Goal: Find specific page/section: Find specific page/section

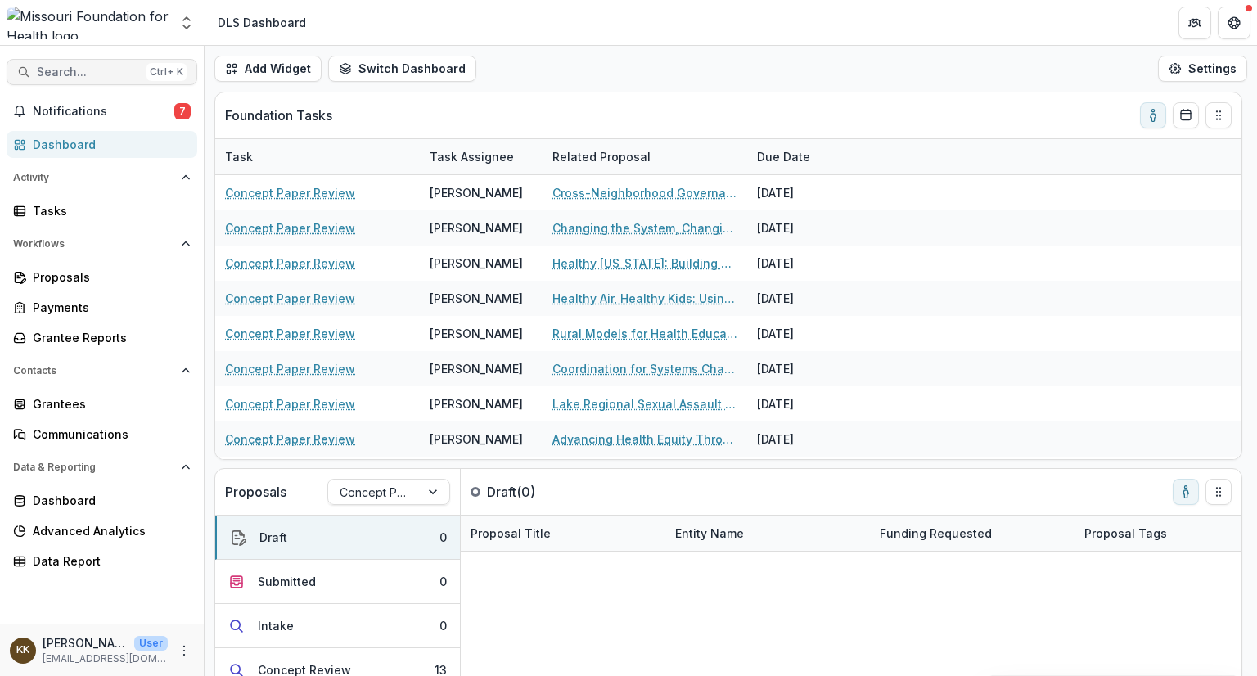
click at [117, 64] on button "Search... Ctrl + K" at bounding box center [102, 72] width 191 height 26
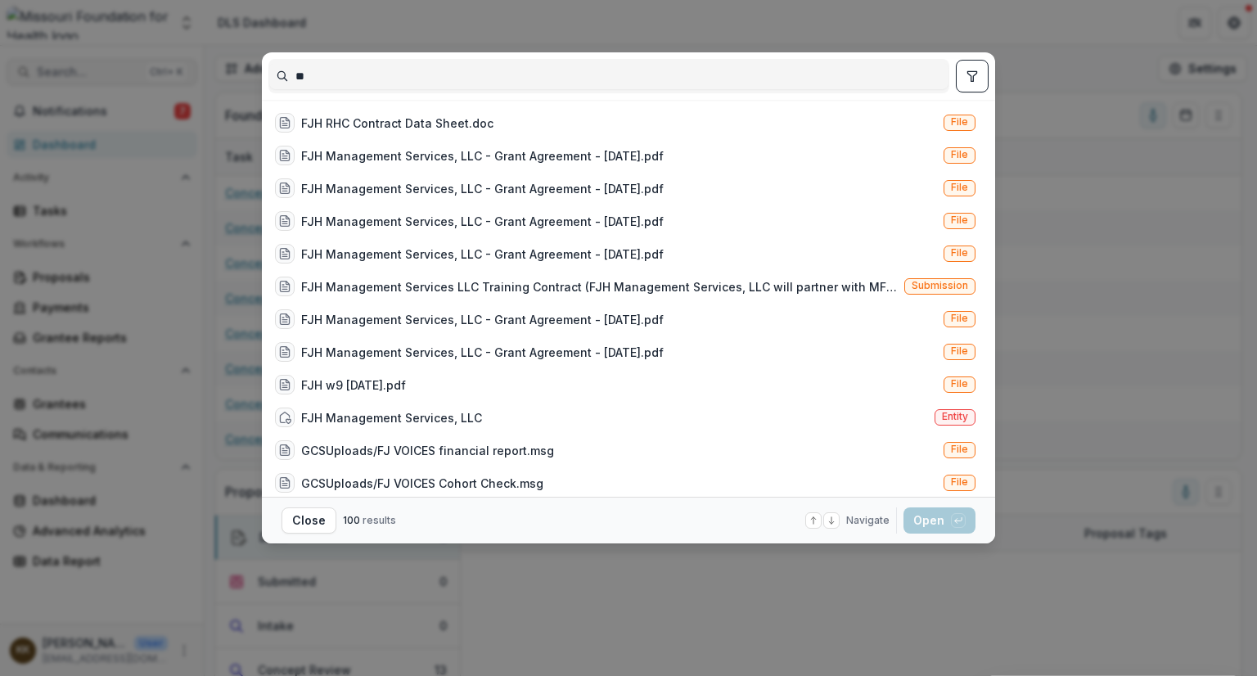
type input "*"
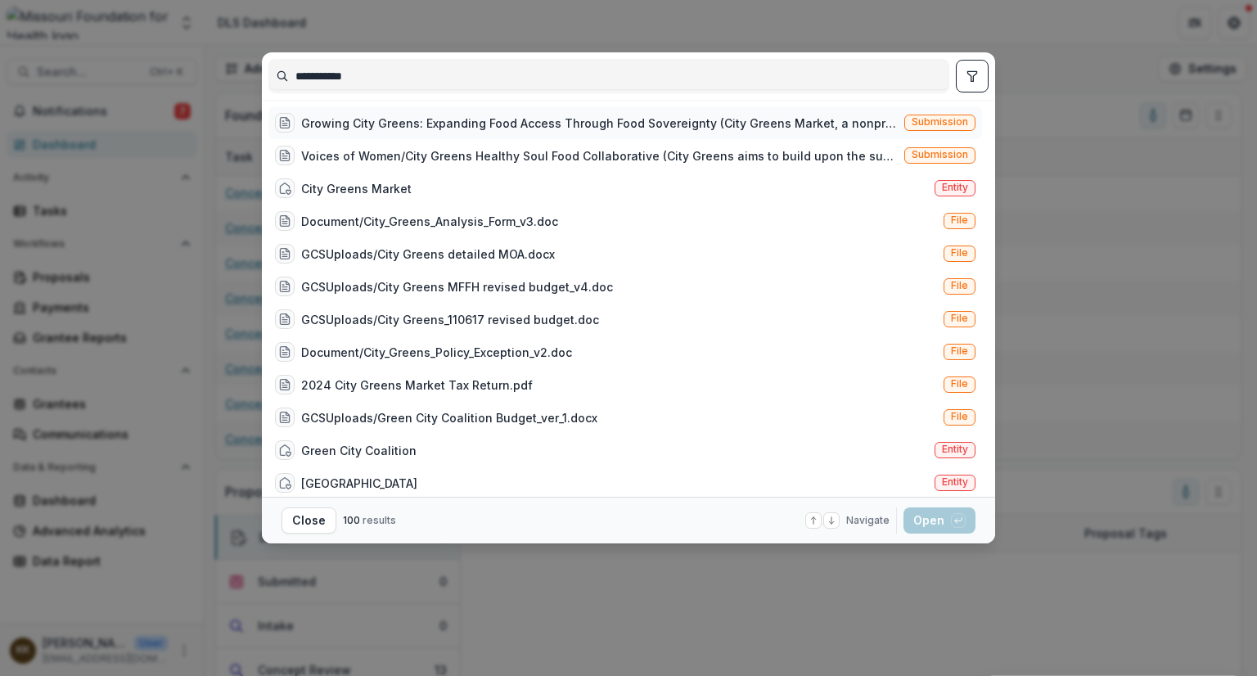
type input "**********"
click at [455, 122] on div "Growing City Greens: Expanding Food Access Through Food Sovereignty (City Green…" at bounding box center [599, 123] width 597 height 17
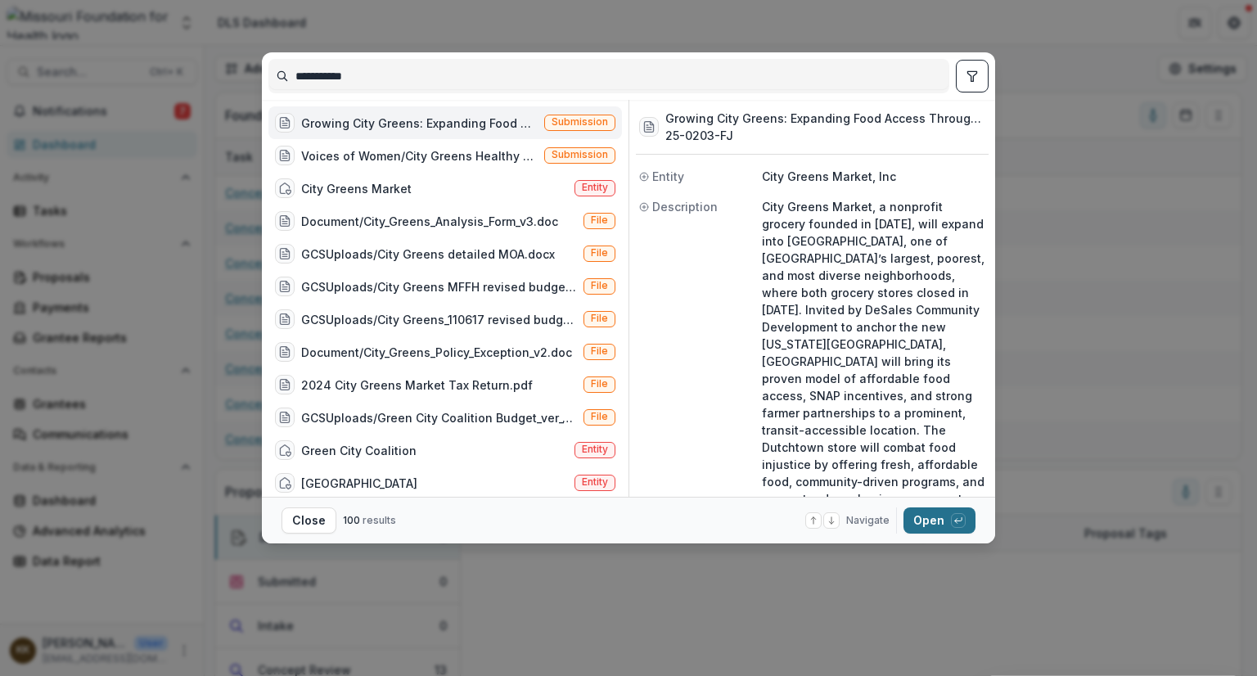
click at [936, 521] on button "Open with enter key" at bounding box center [940, 521] width 72 height 26
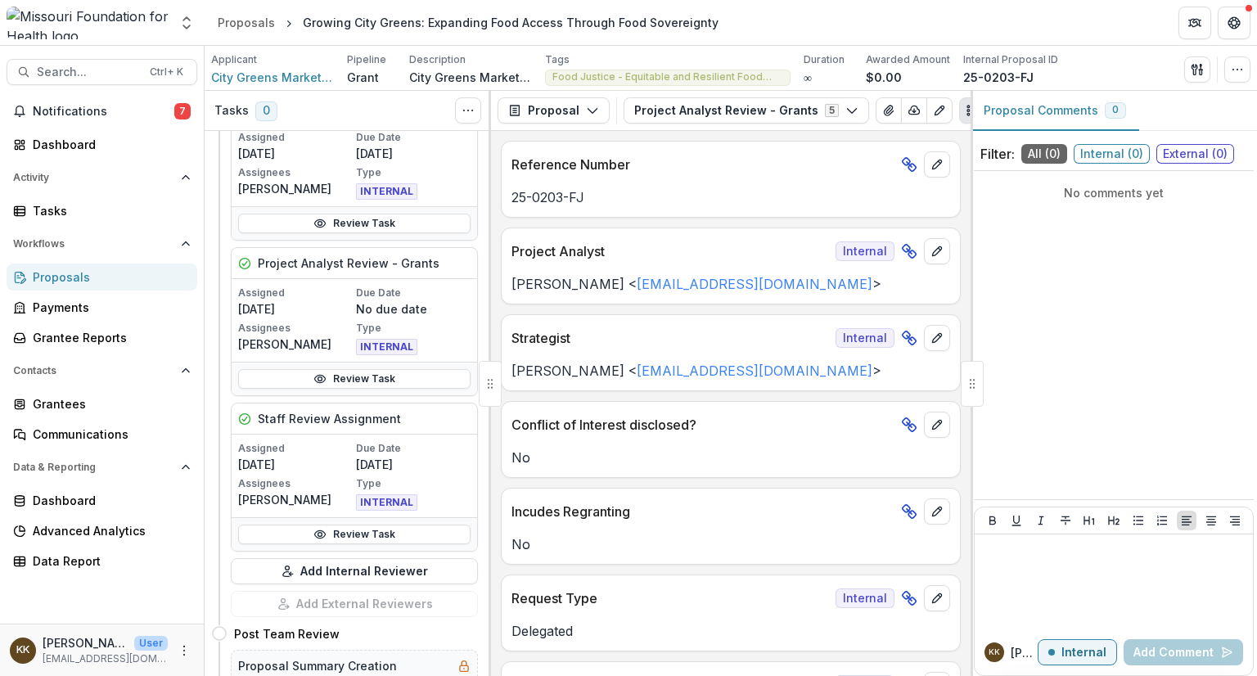
scroll to position [283, 0]
click at [344, 533] on link "Review Task" at bounding box center [354, 533] width 232 height 20
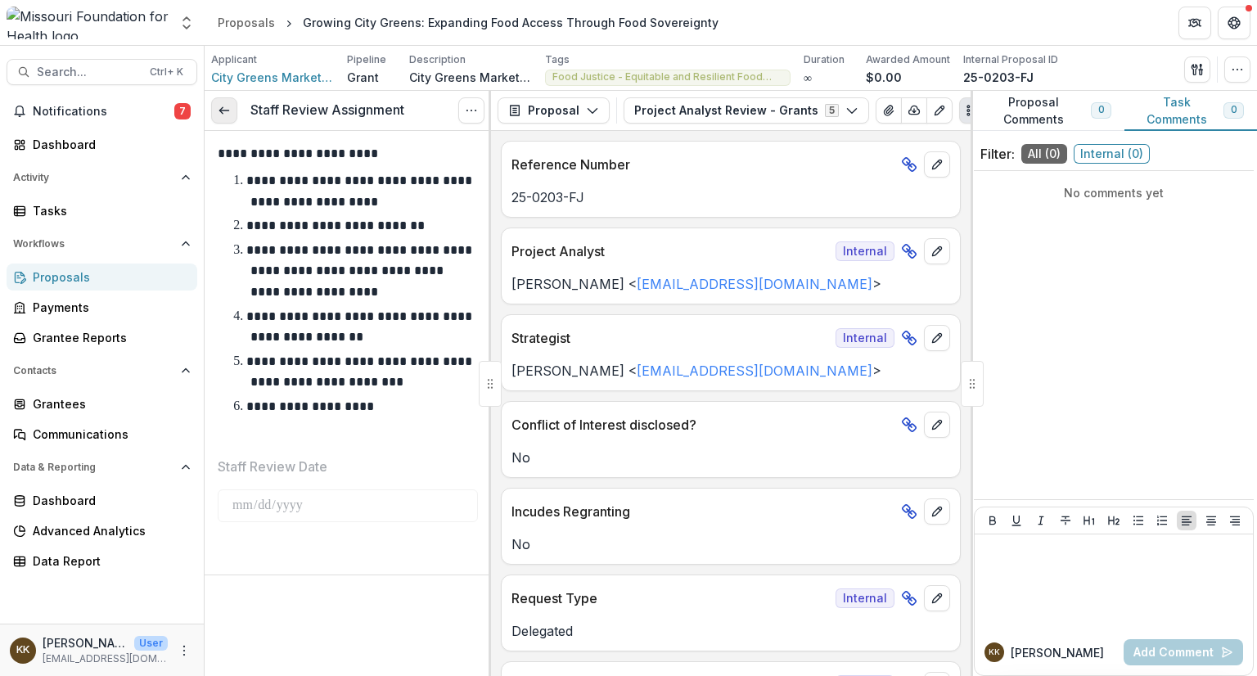
click at [236, 111] on link at bounding box center [224, 110] width 26 height 26
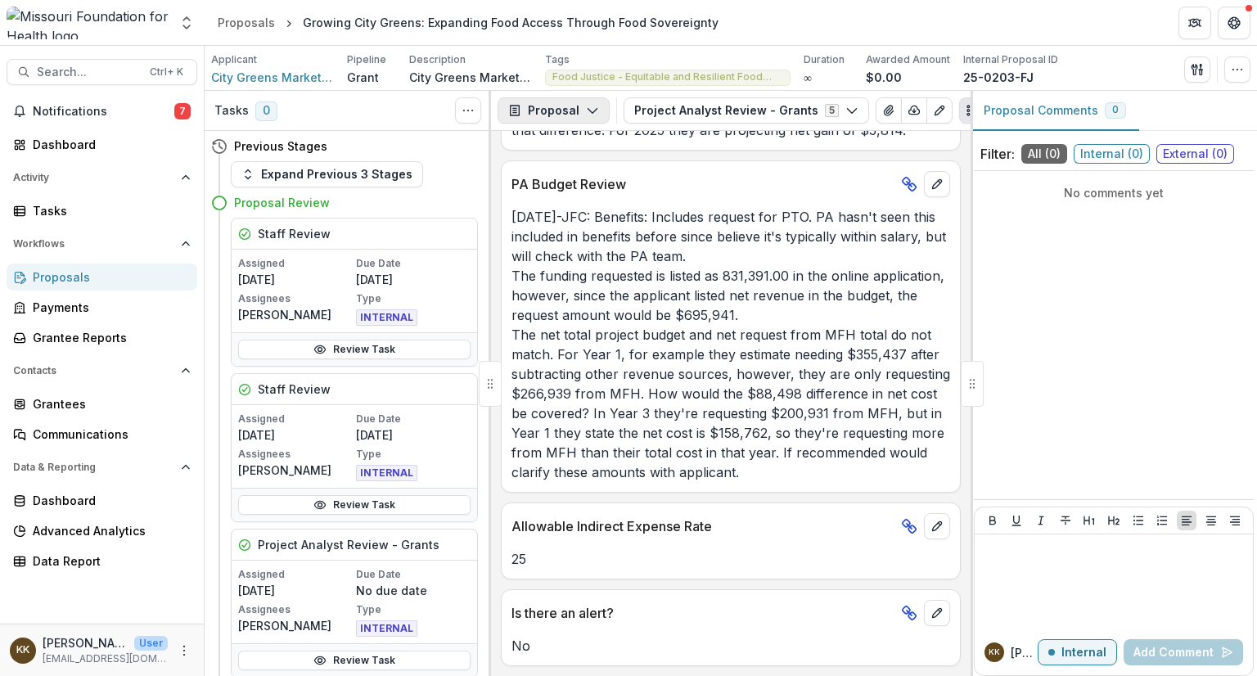
click at [544, 115] on button "Proposal" at bounding box center [554, 110] width 112 height 26
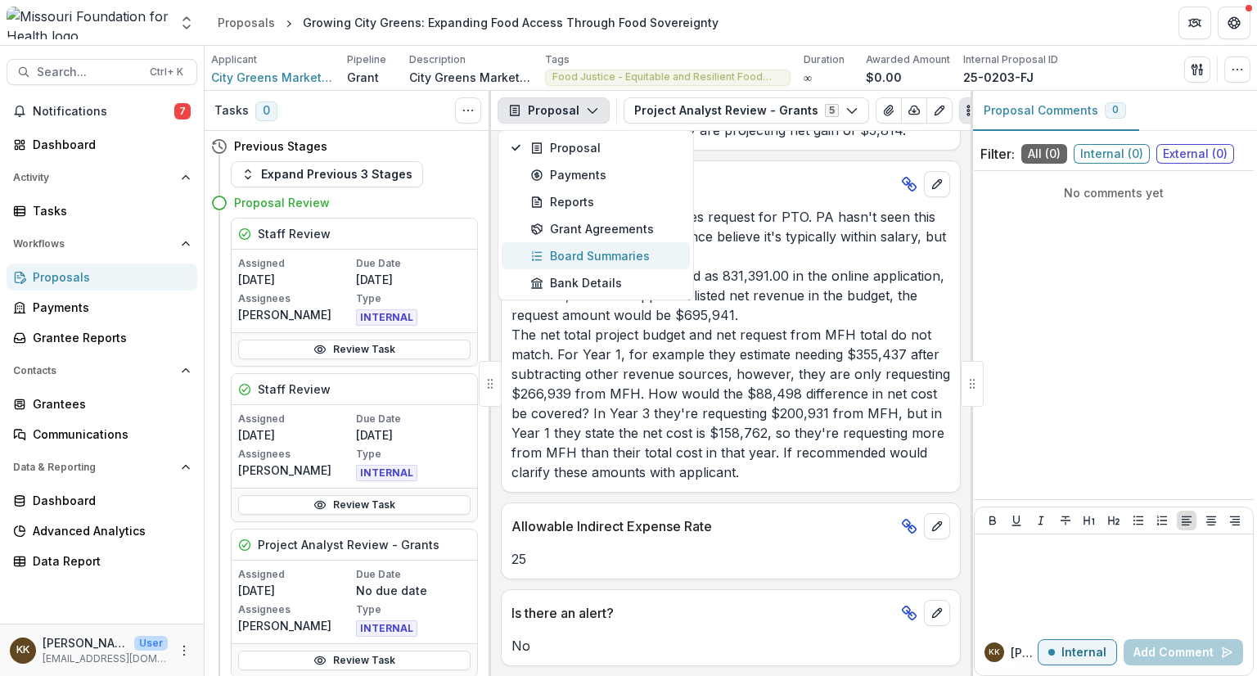
click at [572, 259] on div "Board Summaries" at bounding box center [605, 255] width 150 height 17
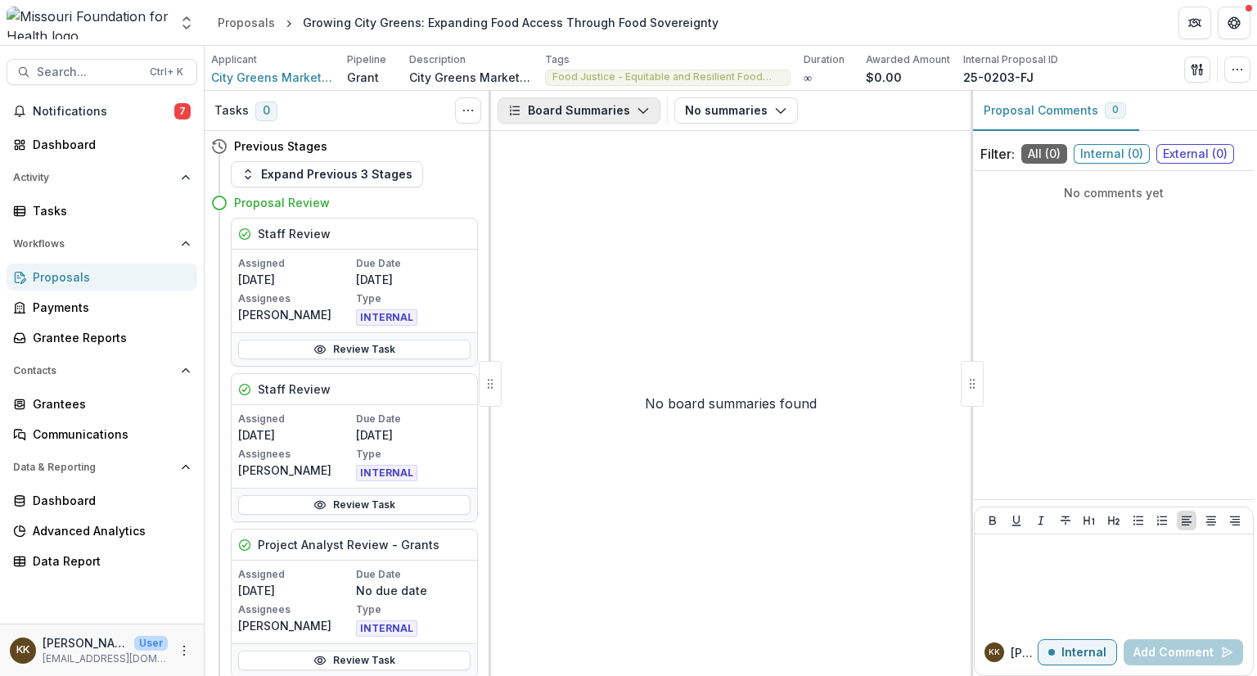
click at [547, 109] on button "Board Summaries" at bounding box center [579, 110] width 163 height 26
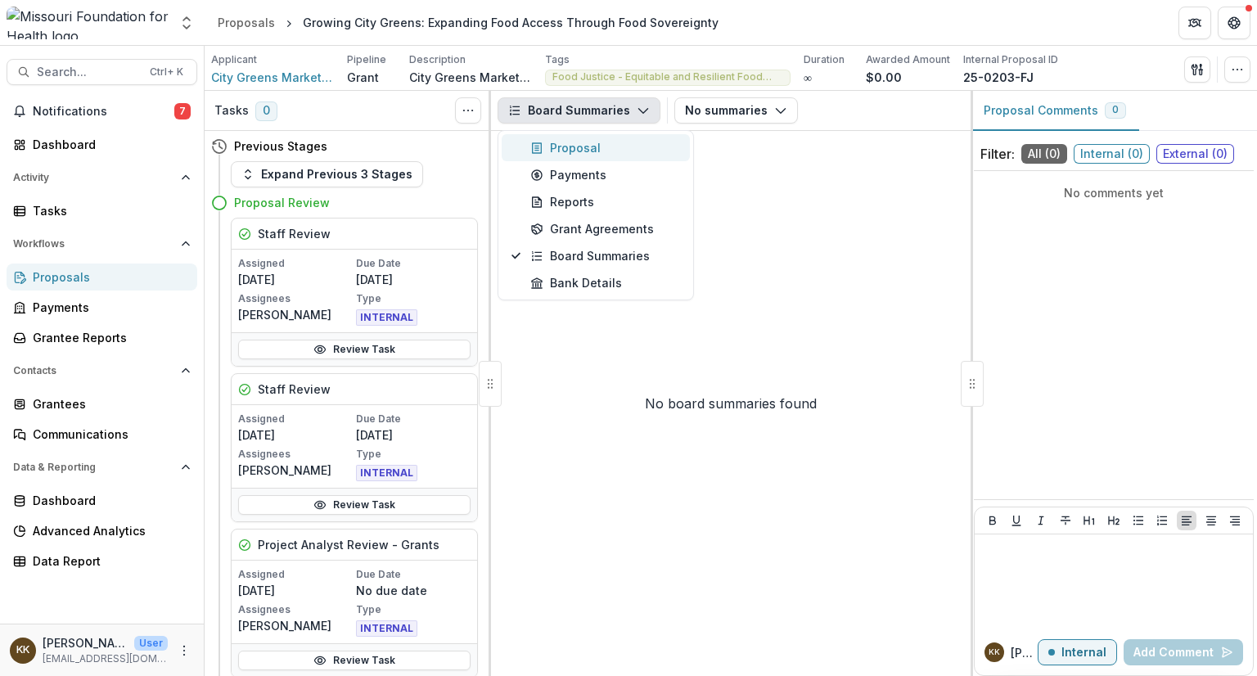
click at [547, 147] on div "Proposal" at bounding box center [605, 147] width 150 height 17
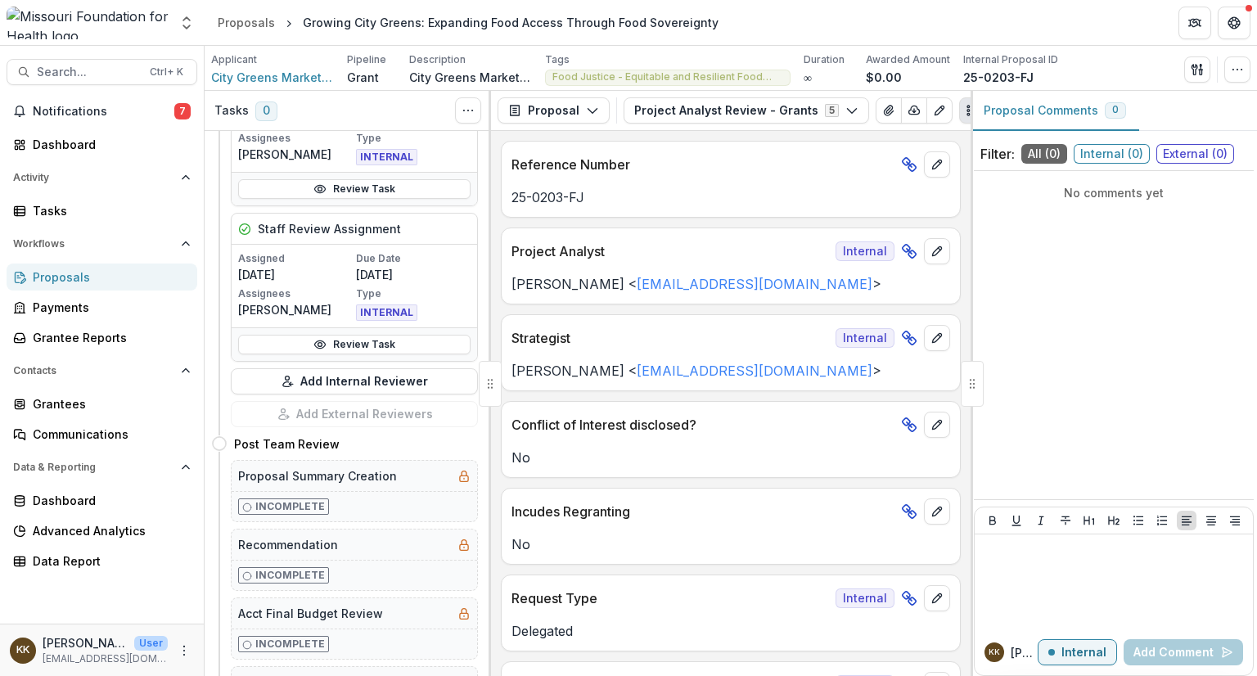
scroll to position [471, 0]
